Goal: Book appointment/travel/reservation

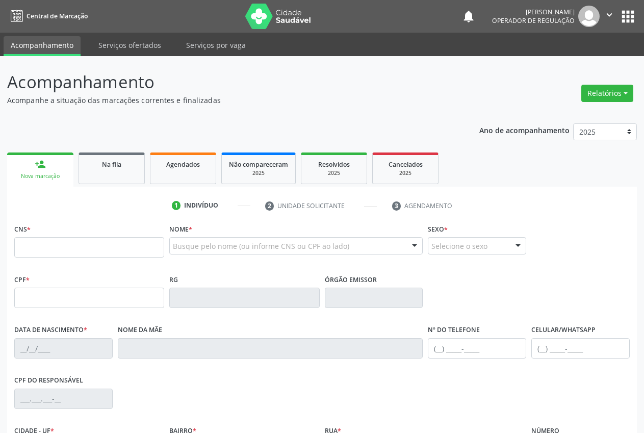
click at [65, 250] on input "text" at bounding box center [89, 247] width 150 height 20
type input "708 4012 5417 7767"
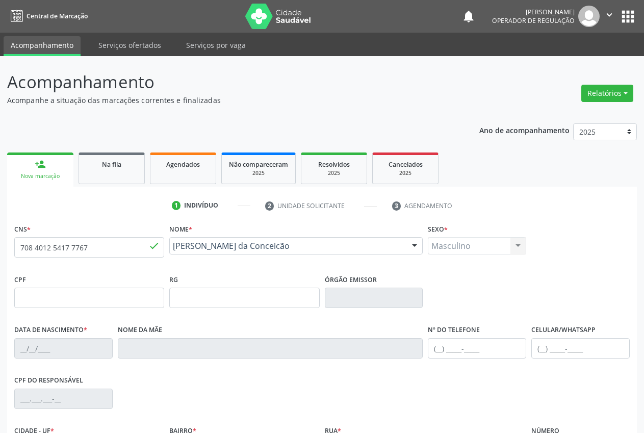
type input "[DATE]"
type input "[PERSON_NAME] da Conceicâo"
type input "[PHONE_NUMBER]"
type input "S/N"
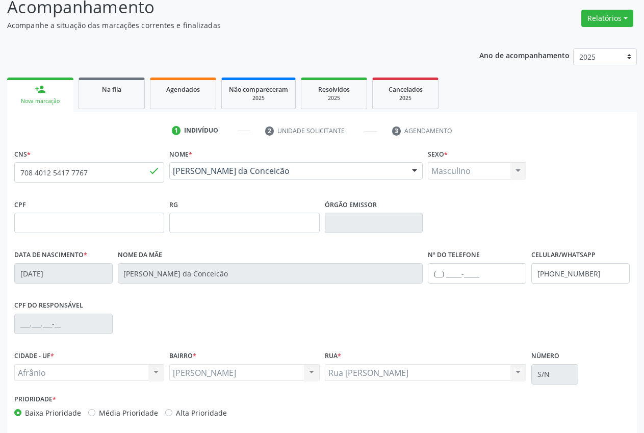
scroll to position [120, 0]
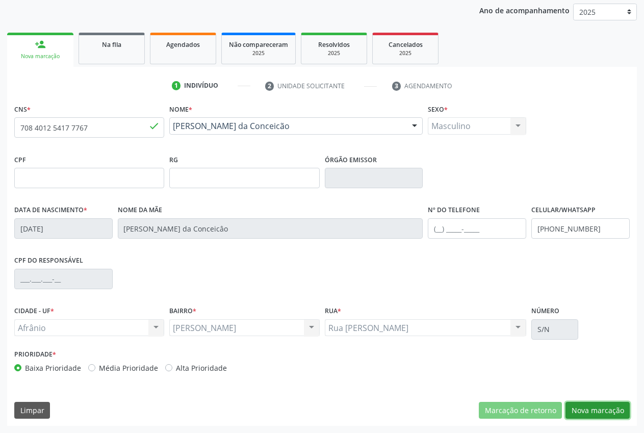
click at [601, 405] on button "Nova marcação" at bounding box center [598, 410] width 64 height 17
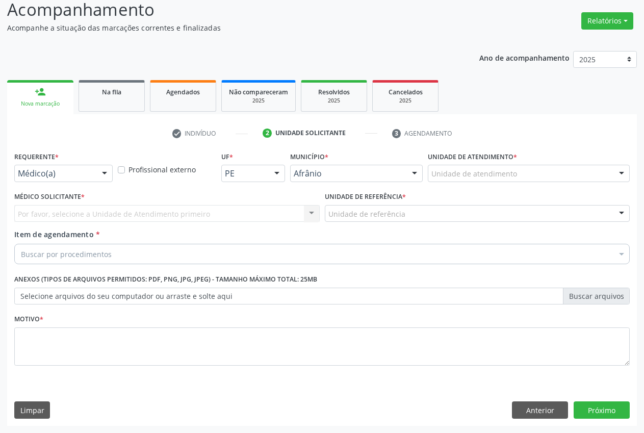
scroll to position [72, 0]
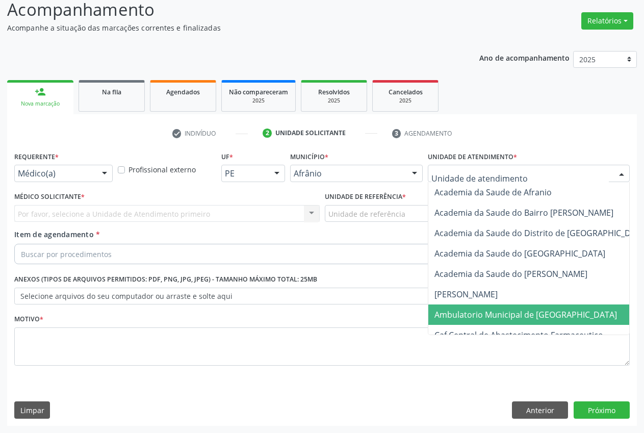
click at [469, 310] on span "Ambulatorio Municipal de [GEOGRAPHIC_DATA]" at bounding box center [526, 314] width 183 height 11
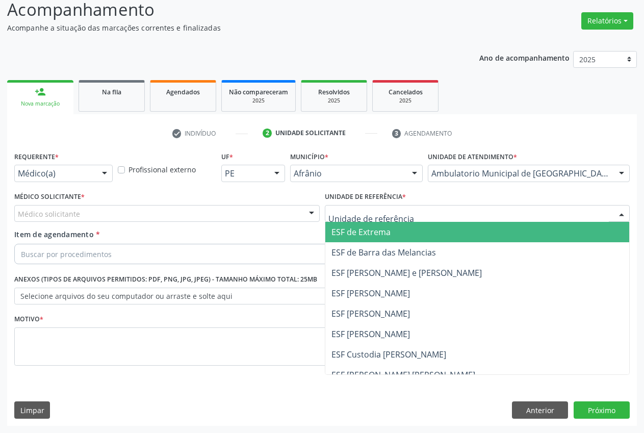
drag, startPoint x: 375, startPoint y: 232, endPoint x: 317, endPoint y: 220, distance: 58.9
click at [375, 233] on span "ESF de Extrema" at bounding box center [361, 231] width 59 height 11
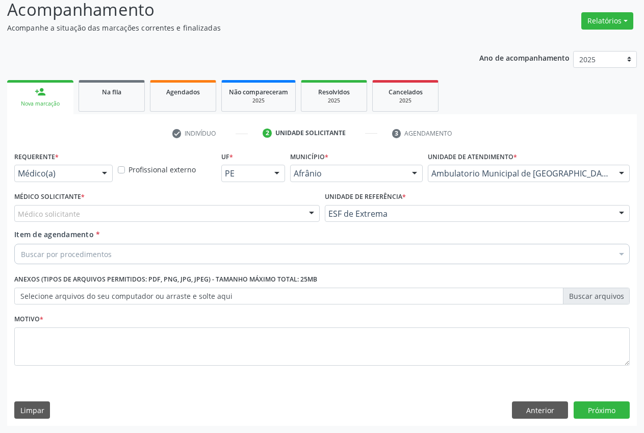
click at [296, 212] on div "Médico solicitante" at bounding box center [167, 213] width 306 height 17
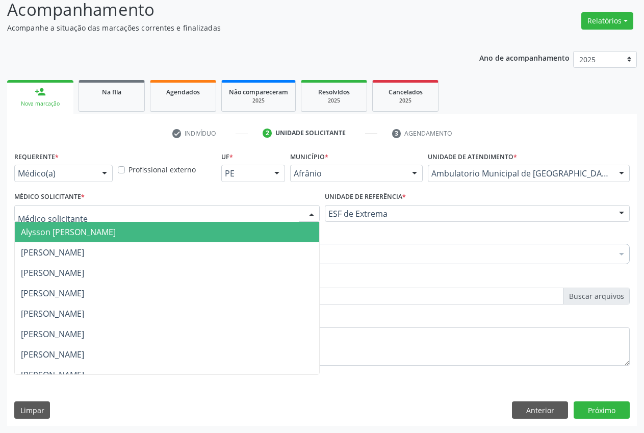
click at [256, 231] on span "Alysson [PERSON_NAME]" at bounding box center [167, 232] width 305 height 20
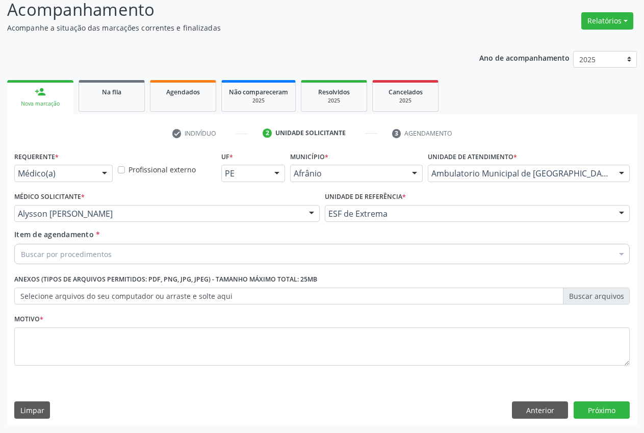
click at [147, 251] on div "Buscar por procedimentos" at bounding box center [322, 254] width 616 height 20
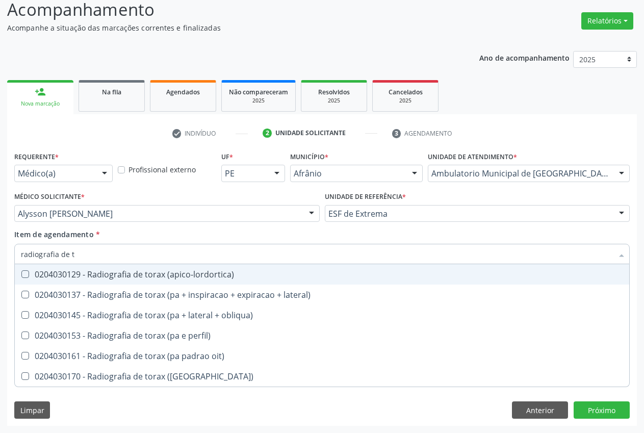
type input "radiografia de to"
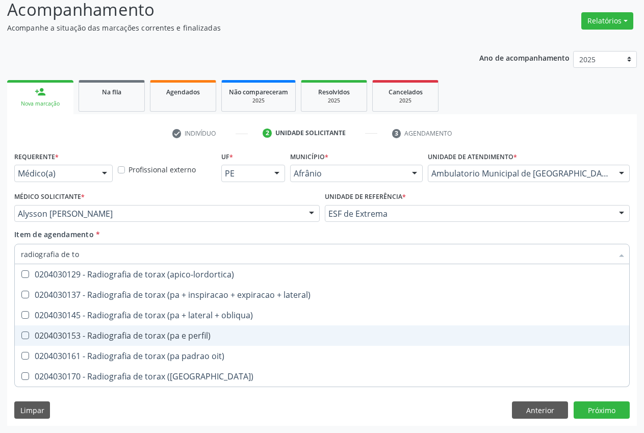
click at [76, 332] on div "0204030153 - Radiografia de torax (pa e perfil)" at bounding box center [322, 336] width 602 height 8
checkbox perfil\) "true"
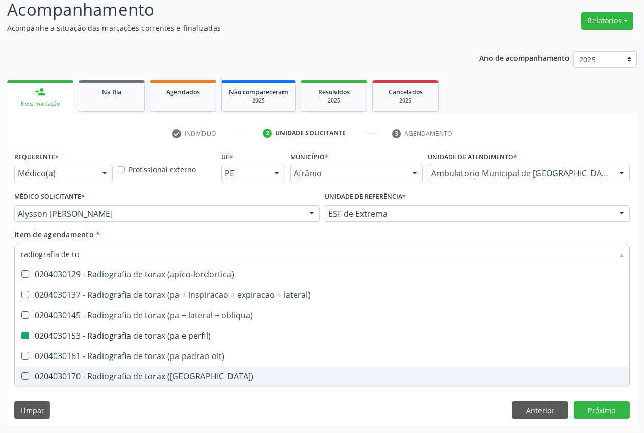
click at [98, 414] on div "Requerente * Médico(a) Médico(a) Enfermeiro(a) Paciente Nenhum resultado encont…" at bounding box center [322, 287] width 630 height 277
click at [147, 238] on div "Item de agendamento * radiografia de to Desfazer seleção 0204030129 - Radiograf…" at bounding box center [322, 245] width 616 height 32
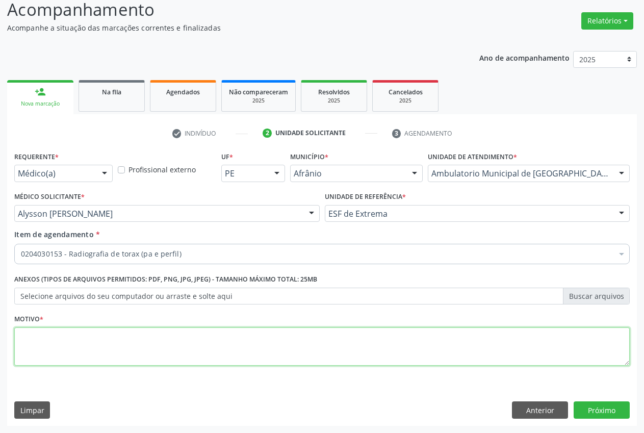
click at [133, 334] on textarea at bounding box center [322, 346] width 616 height 39
type textarea "."
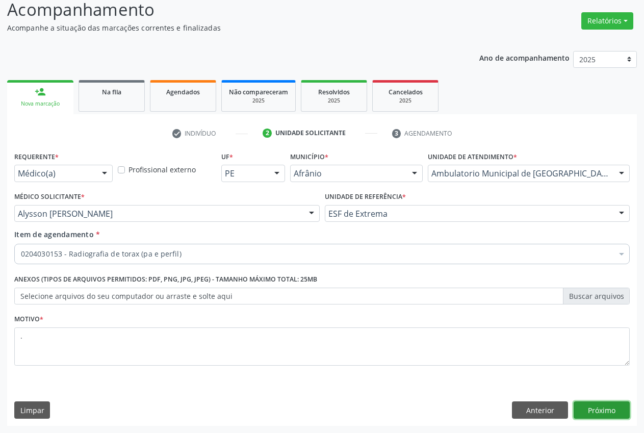
click at [594, 407] on button "Próximo" at bounding box center [602, 409] width 56 height 17
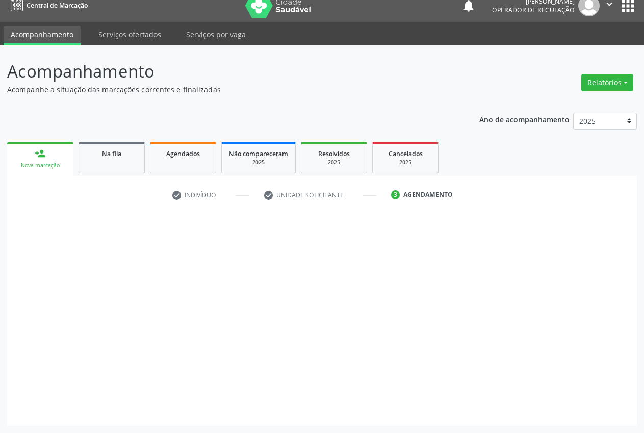
scroll to position [11, 0]
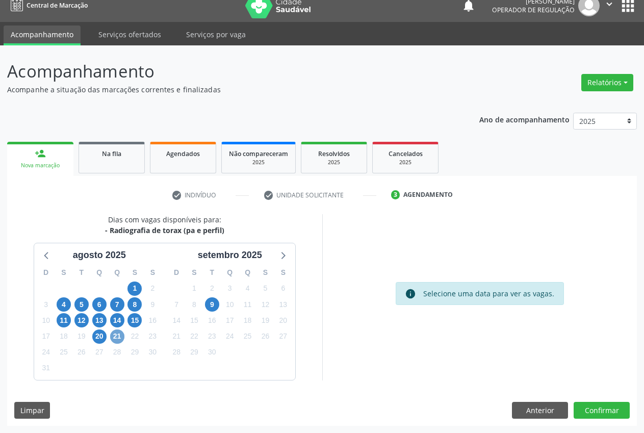
click at [117, 342] on span "21" at bounding box center [117, 337] width 14 height 14
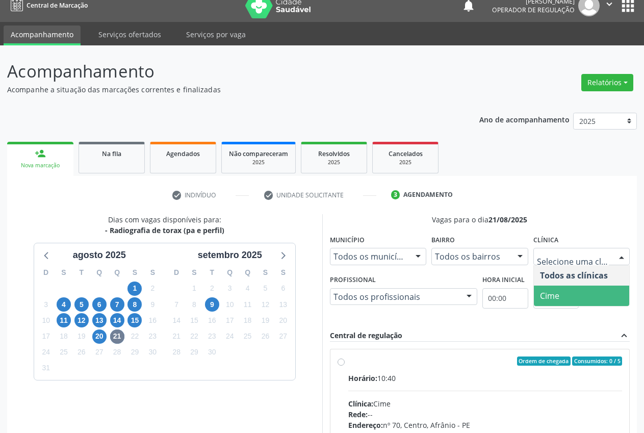
click at [587, 290] on span "Cime" at bounding box center [582, 296] width 96 height 20
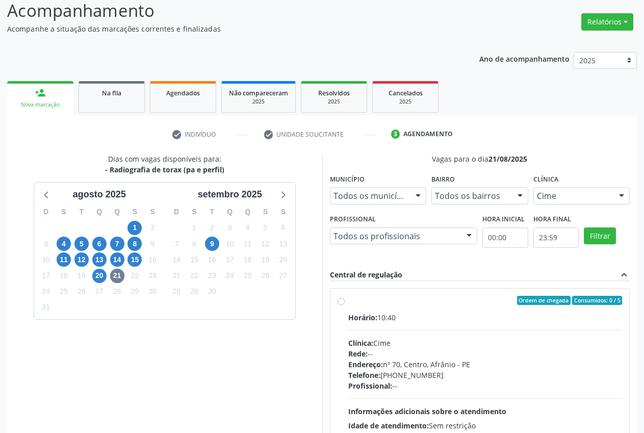
scroll to position [78, 0]
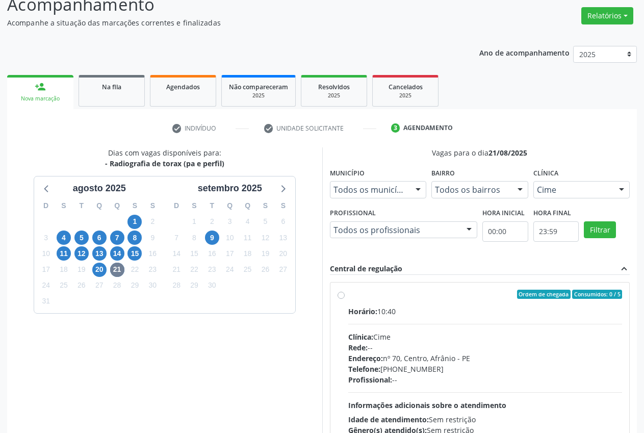
drag, startPoint x: 342, startPoint y: 298, endPoint x: 428, endPoint y: 275, distance: 89.1
click at [348, 298] on label "Ordem de chegada Consumidos: 0 / 5 Horário: 10:40 Clínica: Cime Rede: -- Endere…" at bounding box center [485, 368] width 274 height 157
click at [343, 298] on input "Ordem de chegada Consumidos: 0 / 5 Horário: 10:40 Clínica: Cime Rede: -- Endere…" at bounding box center [341, 294] width 7 height 9
radio input "true"
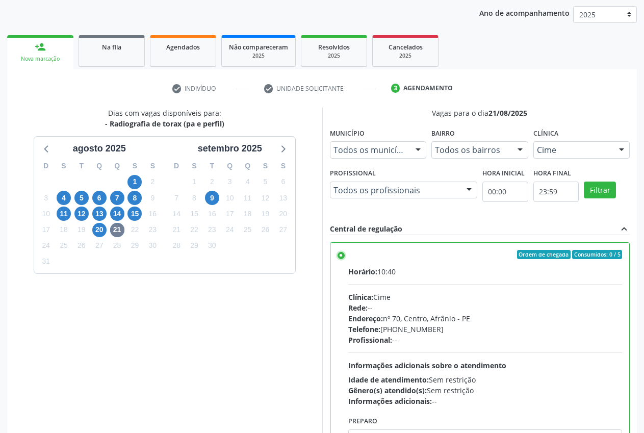
scroll to position [176, 0]
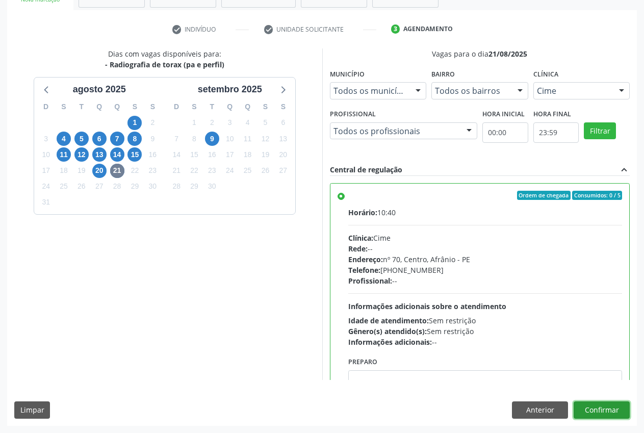
click at [603, 410] on button "Confirmar" at bounding box center [602, 409] width 56 height 17
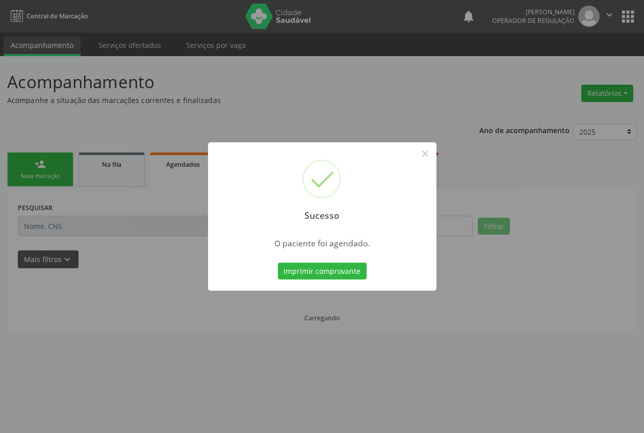
scroll to position [0, 0]
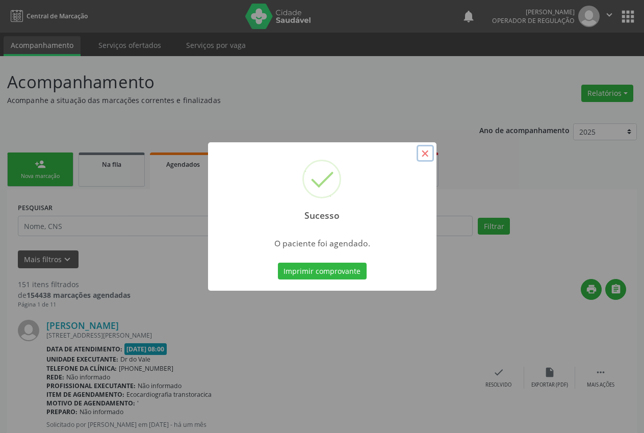
click at [429, 159] on button "×" at bounding box center [425, 153] width 17 height 17
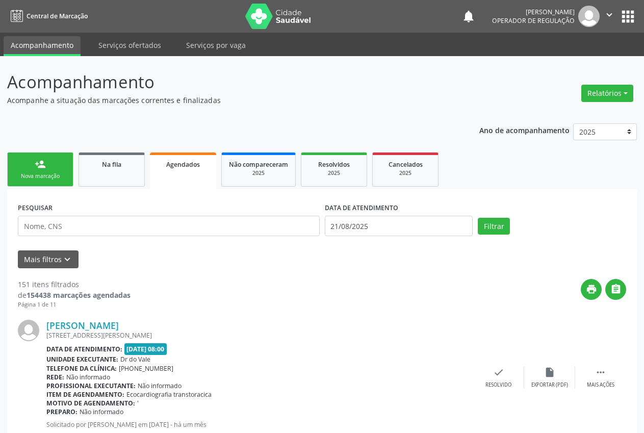
click at [55, 174] on div "Nova marcação" at bounding box center [40, 176] width 51 height 8
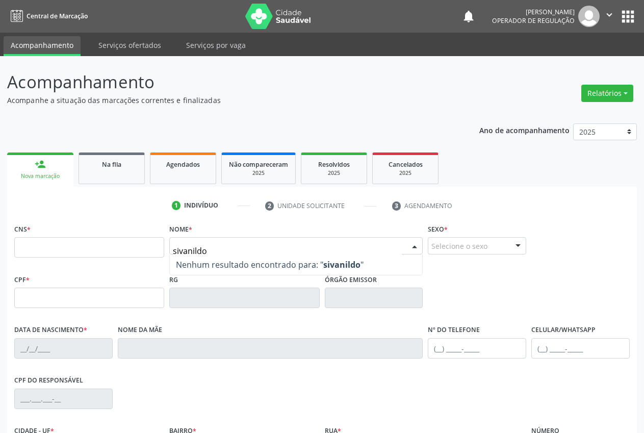
type input "sivanildo"
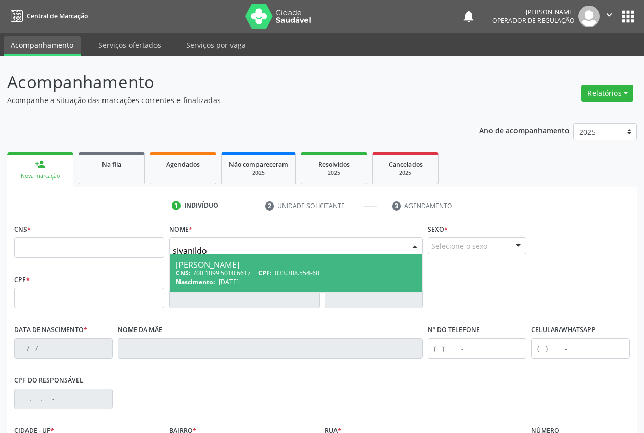
click at [325, 269] on div "CNS: 700 1099 5010 6617 CPF: 033.388.554-60" at bounding box center [296, 273] width 240 height 9
type input "700 1099 5010 6617"
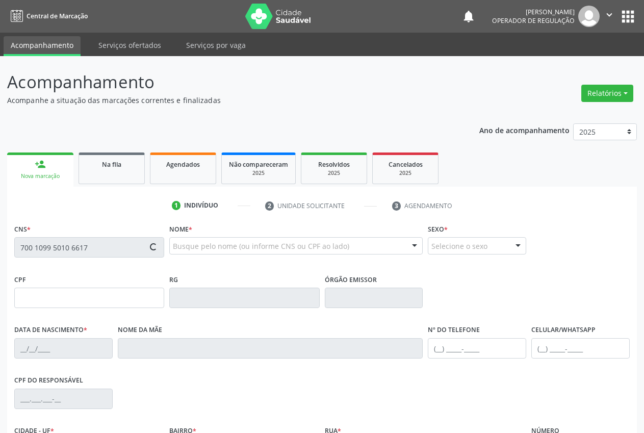
type input "033.388.554-60"
type input "[DATE]"
type input "[PERSON_NAME]"
type input "[PHONE_NUMBER]"
type input "065.200.414-83"
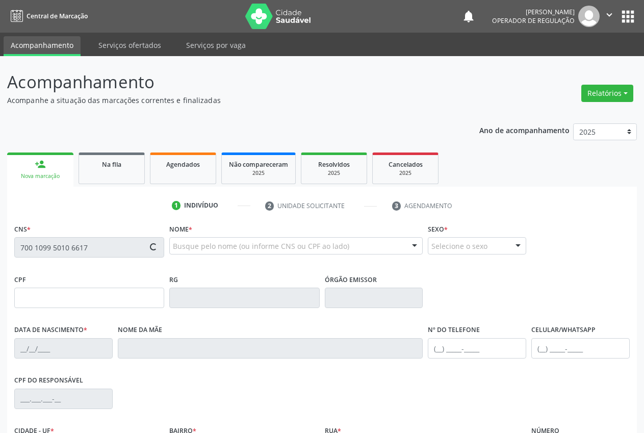
type input "1"
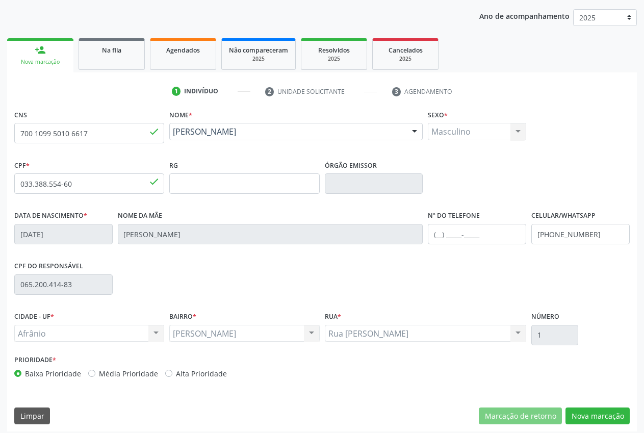
scroll to position [120, 0]
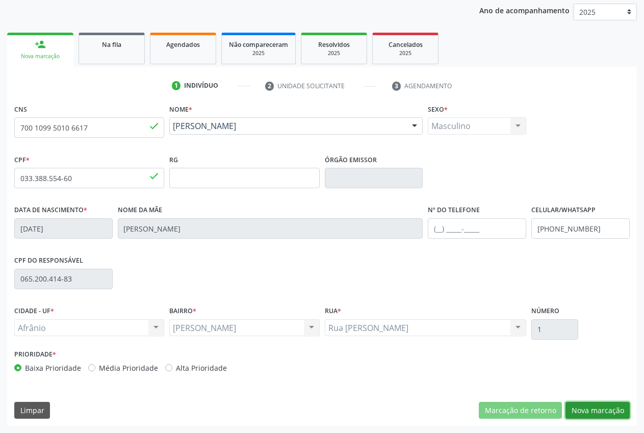
click at [600, 406] on button "Nova marcação" at bounding box center [598, 410] width 64 height 17
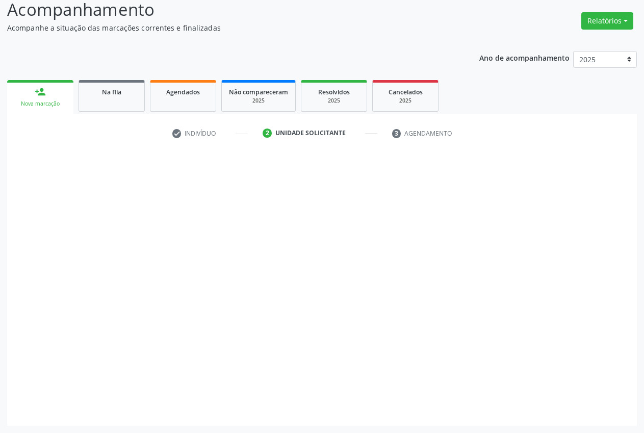
scroll to position [72, 0]
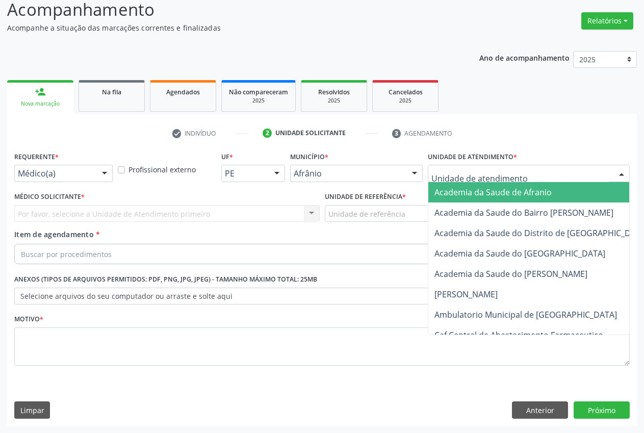
click at [517, 168] on div at bounding box center [529, 173] width 202 height 17
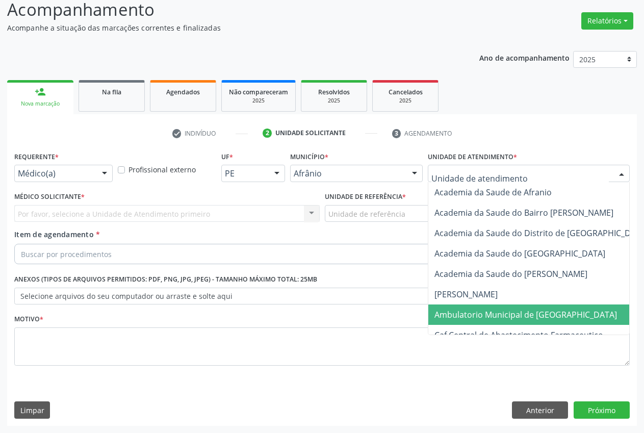
click at [499, 316] on span "Ambulatorio Municipal de [GEOGRAPHIC_DATA]" at bounding box center [526, 314] width 183 height 11
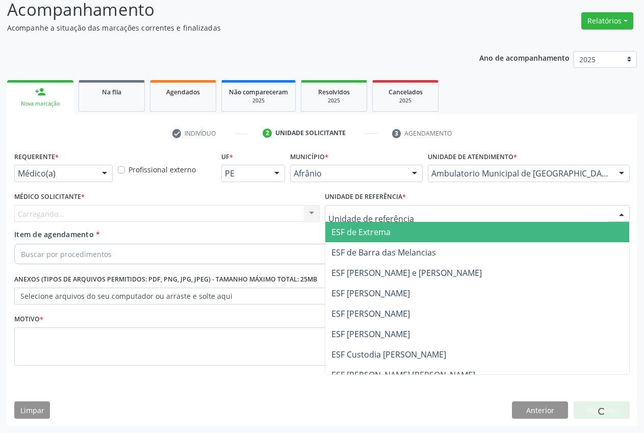
click at [431, 217] on div at bounding box center [478, 213] width 306 height 17
click at [407, 232] on span "ESF de Extrema" at bounding box center [477, 232] width 305 height 20
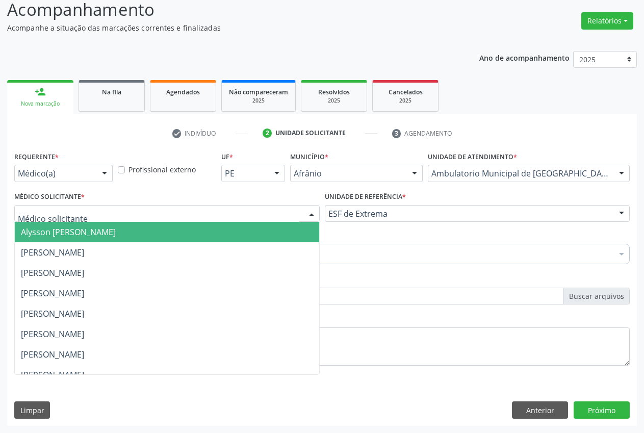
click at [312, 219] on div at bounding box center [311, 214] width 15 height 17
click at [253, 233] on span "Alysson [PERSON_NAME]" at bounding box center [167, 232] width 305 height 20
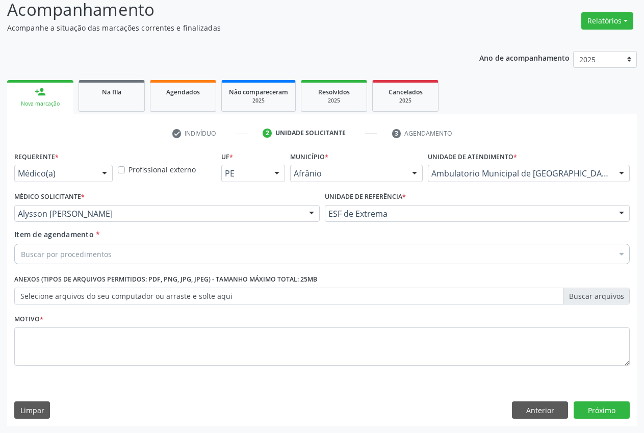
click at [176, 255] on div "Buscar por procedimentos" at bounding box center [322, 254] width 616 height 20
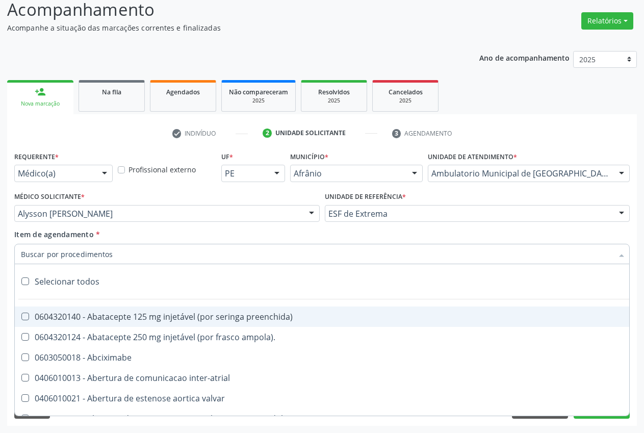
type input "t"
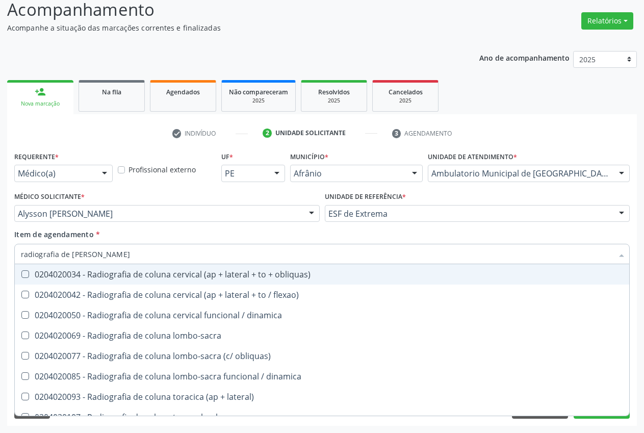
type input "radiografia de coluna"
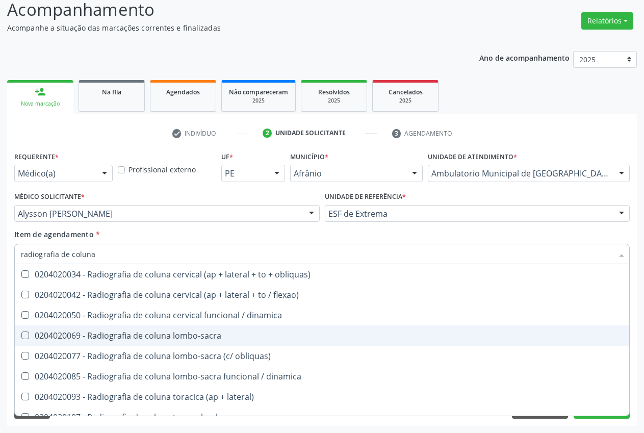
click at [173, 336] on div "0204020069 - Radiografia de coluna lombo-sacra" at bounding box center [322, 336] width 602 height 8
checkbox lombo-sacra "true"
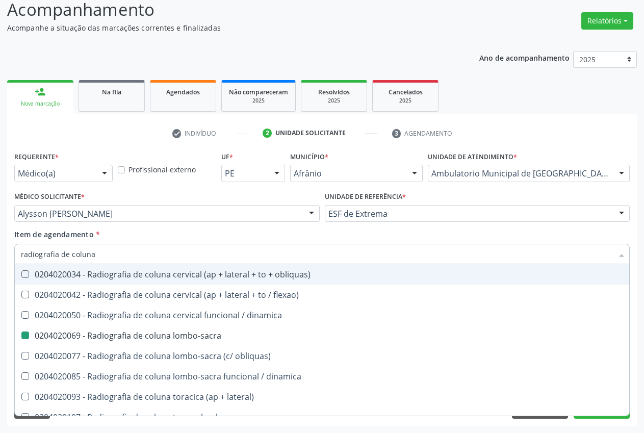
click at [639, 334] on div "Acompanhamento Acompanhe a situação das marcações correntes e finalizadas Relat…" at bounding box center [322, 208] width 644 height 449
click at [614, 419] on div "Requerente * Médico(a) Médico(a) Enfermeiro(a) Paciente Nenhum resultado encont…" at bounding box center [322, 287] width 630 height 277
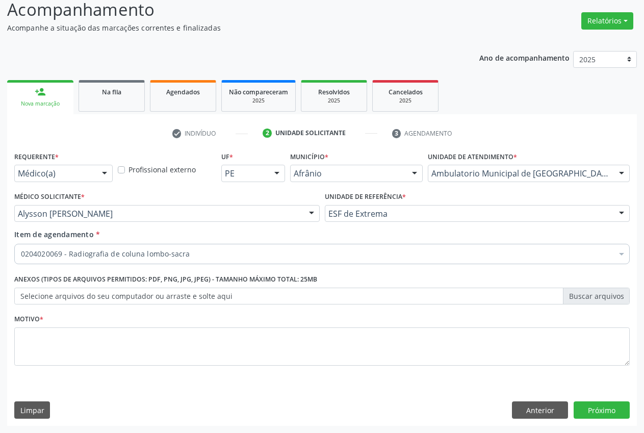
click at [603, 415] on div "Desfazer seleção Selecionados 0204020069 - Radiografia de coluna lombo-sacra Nã…" at bounding box center [322, 339] width 616 height 151
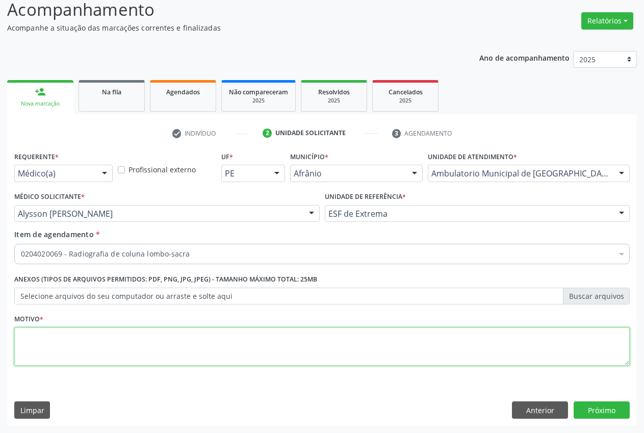
click at [458, 345] on textarea at bounding box center [322, 346] width 616 height 39
type textarea "."
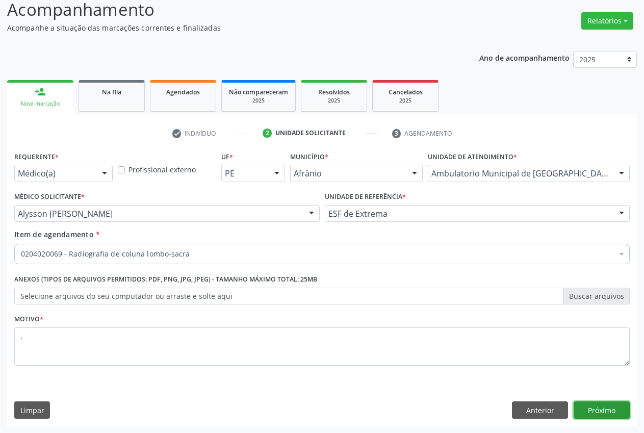
click at [592, 404] on button "Próximo" at bounding box center [602, 409] width 56 height 17
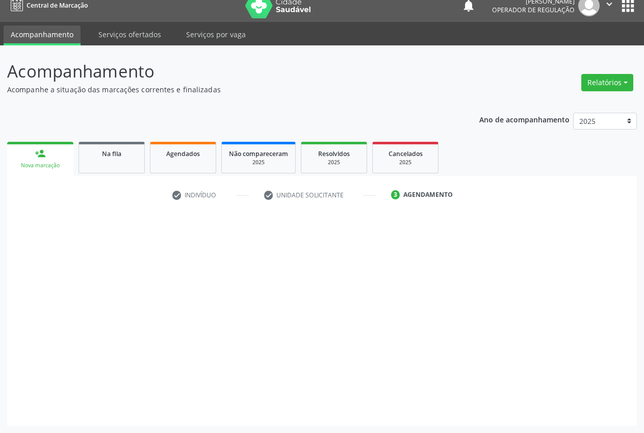
scroll to position [11, 0]
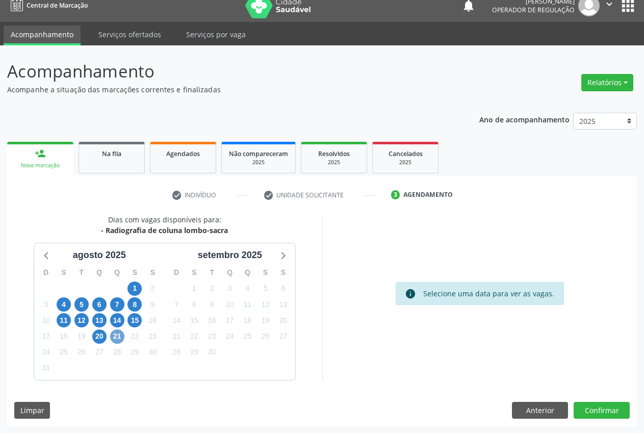
click at [113, 338] on span "21" at bounding box center [117, 337] width 14 height 14
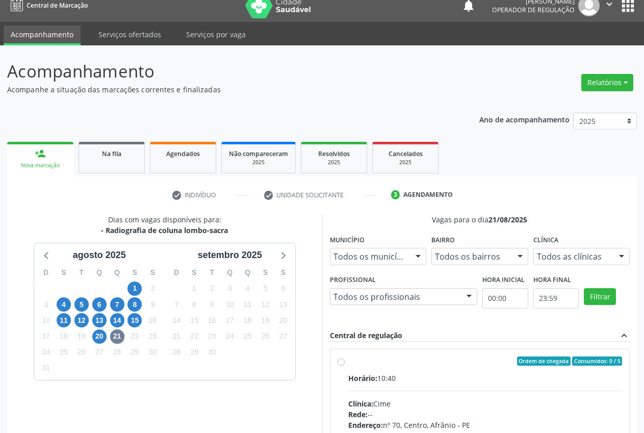
click at [612, 258] on div "Todos as clínicas Todos as clínicas Cime Nenhum resultado encontrado para: " " …" at bounding box center [582, 256] width 97 height 17
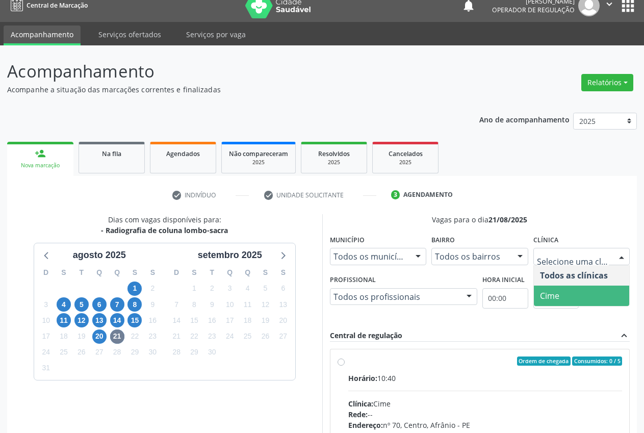
click at [584, 300] on span "Cime" at bounding box center [582, 296] width 96 height 20
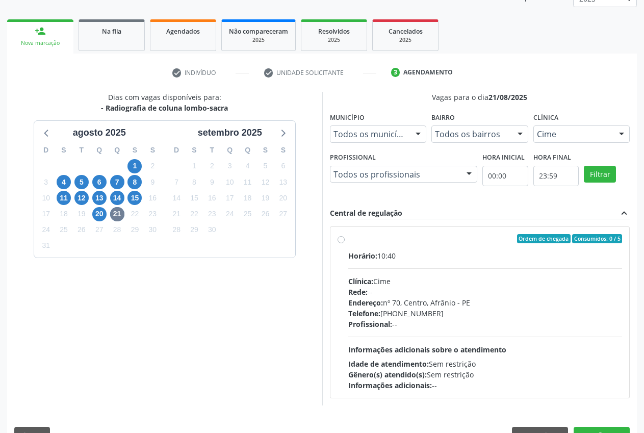
scroll to position [141, 0]
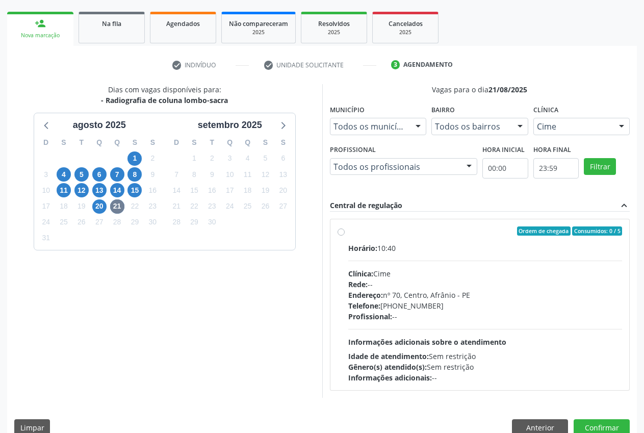
click at [348, 235] on label "Ordem de chegada Consumidos: 0 / 5 Horário: 10:40 Clínica: Cime Rede: -- Endere…" at bounding box center [485, 304] width 274 height 157
click at [338, 235] on input "Ordem de chegada Consumidos: 0 / 5 Horário: 10:40 Clínica: Cime Rede: -- Endere…" at bounding box center [341, 230] width 7 height 9
radio input "true"
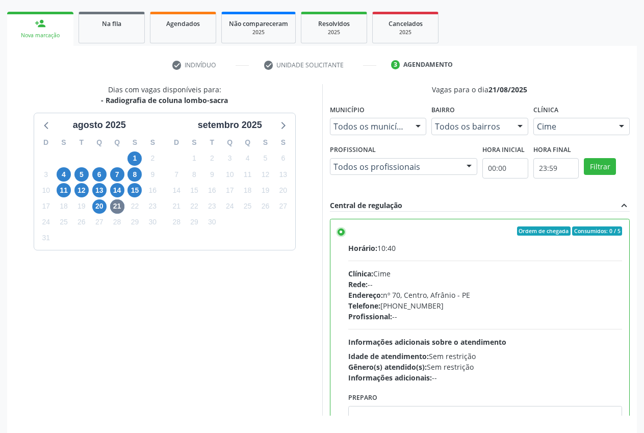
scroll to position [176, 0]
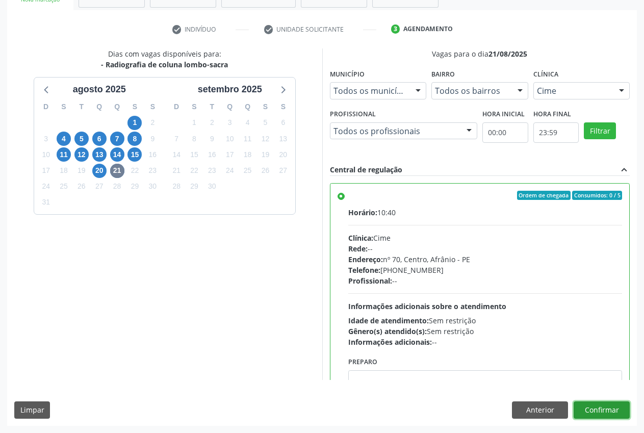
click at [602, 406] on button "Confirmar" at bounding box center [602, 409] width 56 height 17
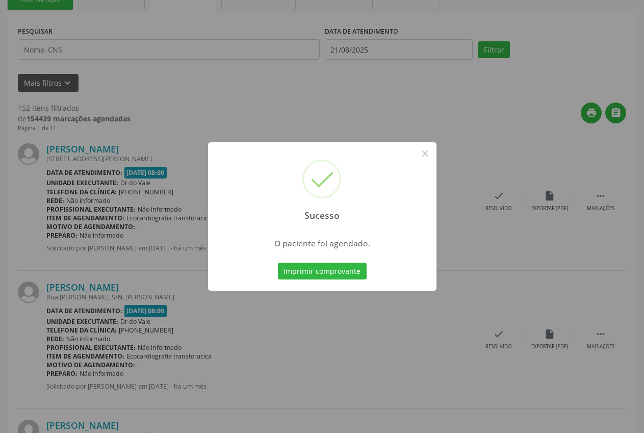
scroll to position [0, 0]
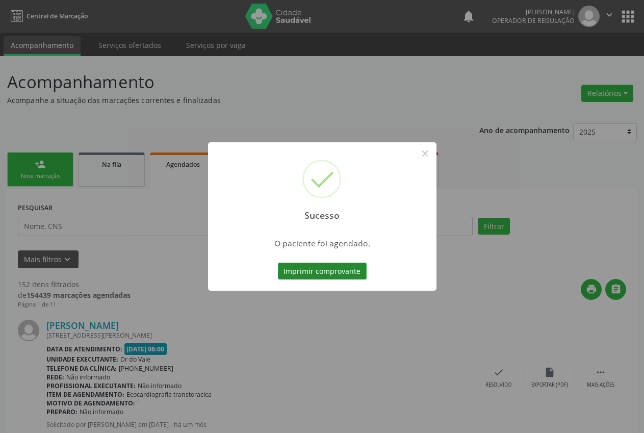
click at [329, 270] on button "Imprimir comprovante" at bounding box center [322, 271] width 89 height 17
